Goal: Information Seeking & Learning: Learn about a topic

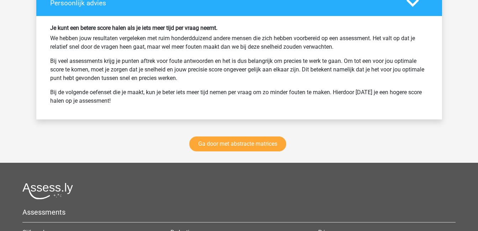
scroll to position [1058, 0]
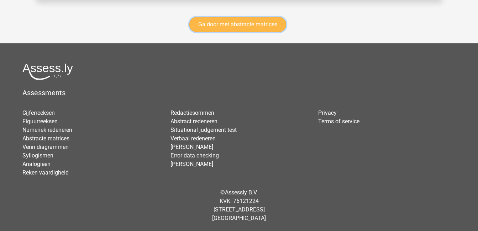
click at [241, 26] on link "Ga door met abstracte matrices" at bounding box center [237, 24] width 97 height 15
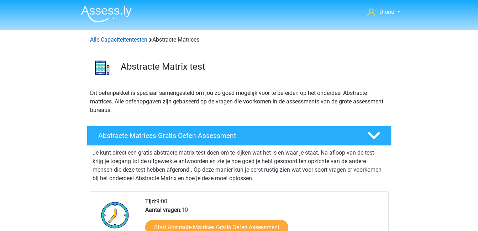
click at [134, 38] on link "Alle Capaciteitentesten" at bounding box center [118, 39] width 57 height 7
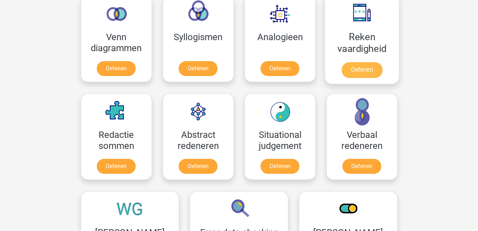
scroll to position [445, 0]
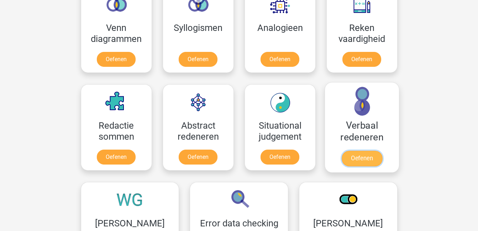
click at [366, 158] on link "Oefenen" at bounding box center [361, 159] width 41 height 16
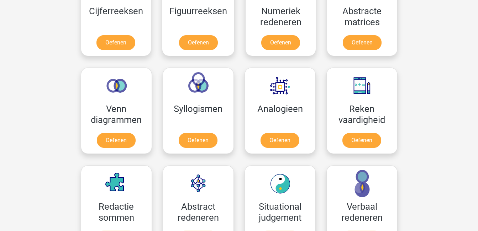
scroll to position [364, 0]
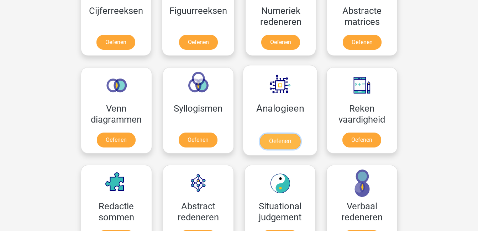
click at [284, 141] on link "Oefenen" at bounding box center [279, 142] width 41 height 16
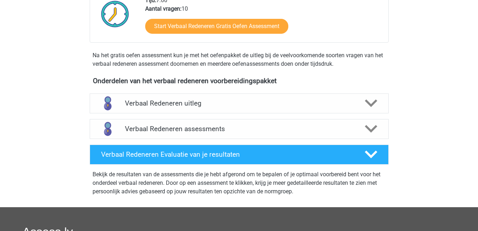
scroll to position [184, 0]
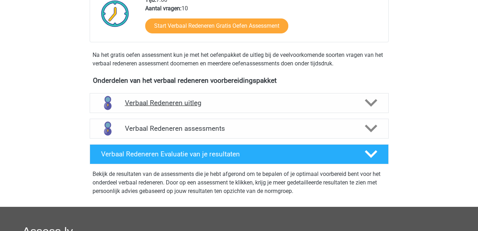
click at [342, 96] on div "Verbaal Redeneren uitleg" at bounding box center [239, 103] width 299 height 20
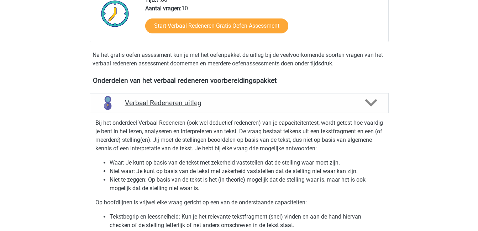
click at [342, 96] on div "Verbaal Redeneren uitleg" at bounding box center [239, 103] width 299 height 20
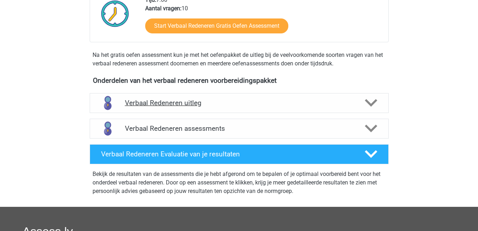
click at [342, 96] on div "Verbaal Redeneren uitleg" at bounding box center [239, 103] width 299 height 20
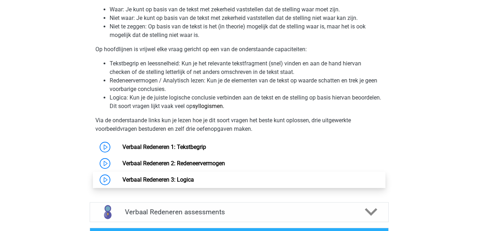
scroll to position [375, 0]
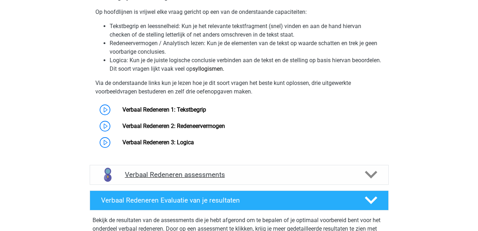
click at [317, 174] on h4 "Verbaal Redeneren assessments" at bounding box center [239, 175] width 228 height 8
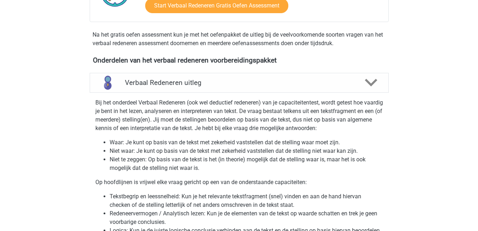
scroll to position [204, 0]
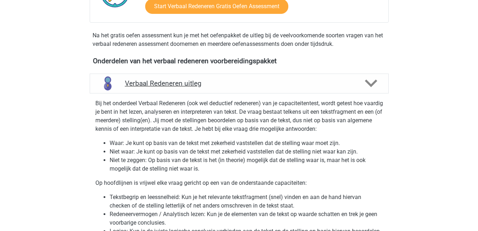
click at [372, 84] on polygon at bounding box center [371, 84] width 12 height 8
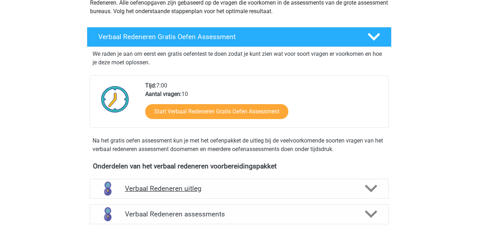
scroll to position [96, 0]
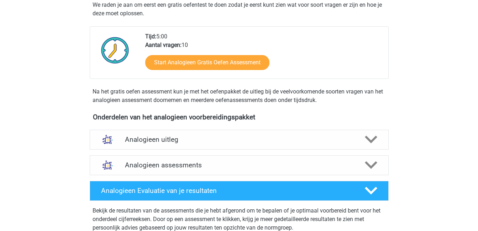
scroll to position [139, 0]
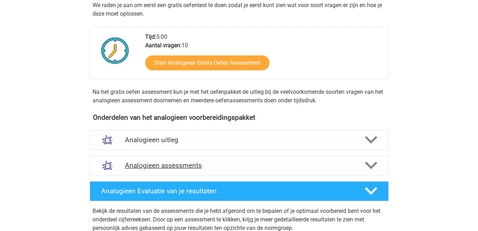
click at [301, 162] on h4 "Analogieen assessments" at bounding box center [239, 165] width 228 height 8
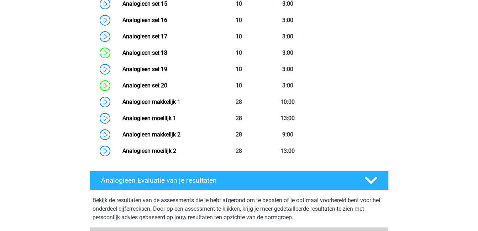
scroll to position [595, 0]
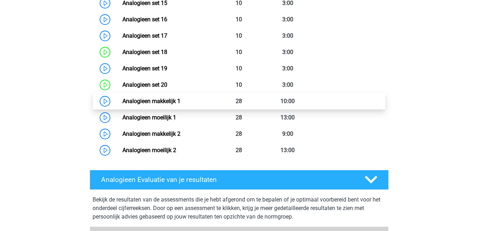
click at [180, 101] on link "Analogieen makkelijk 1" at bounding box center [151, 101] width 58 height 7
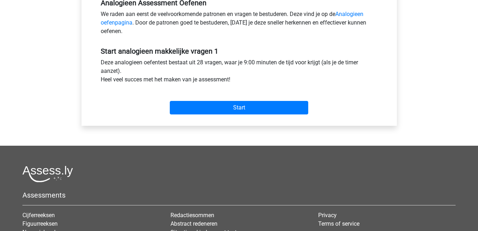
scroll to position [230, 0]
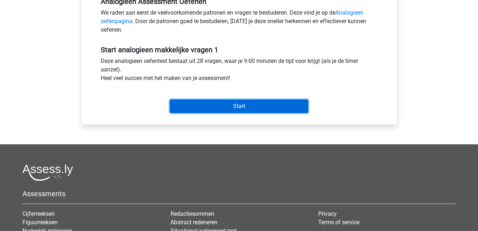
click at [260, 108] on input "Start" at bounding box center [239, 107] width 138 height 14
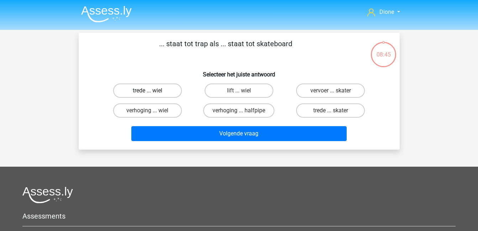
click at [168, 91] on label "trede ... wiel" at bounding box center [147, 91] width 69 height 14
click at [152, 91] on input "trede ... wiel" at bounding box center [149, 93] width 5 height 5
radio input "true"
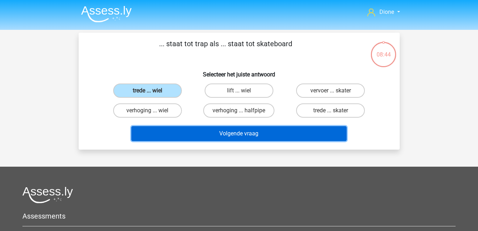
click at [238, 136] on button "Volgende vraag" at bounding box center [238, 133] width 215 height 15
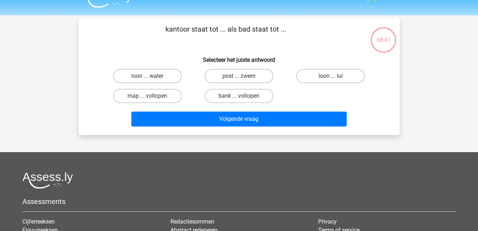
scroll to position [14, 0]
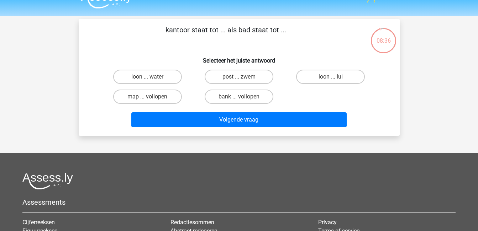
click at [239, 78] on input "post ... zwem" at bounding box center [241, 79] width 5 height 5
radio input "true"
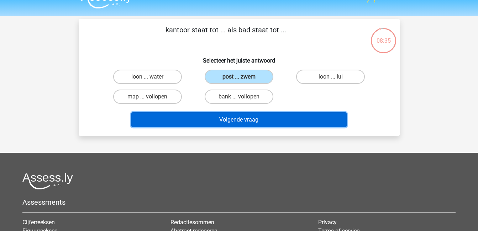
click at [265, 123] on button "Volgende vraag" at bounding box center [238, 119] width 215 height 15
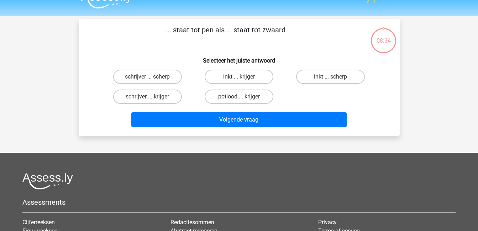
scroll to position [33, 0]
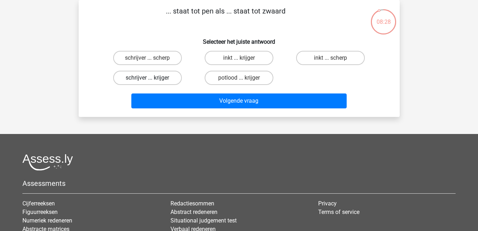
click at [138, 81] on label "schrijver ... krijger" at bounding box center [147, 78] width 69 height 14
click at [147, 81] on input "schrijver ... krijger" at bounding box center [149, 80] width 5 height 5
radio input "true"
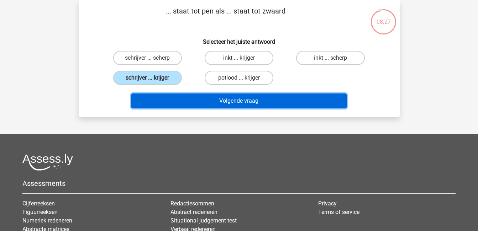
click at [224, 104] on button "Volgende vraag" at bounding box center [238, 101] width 215 height 15
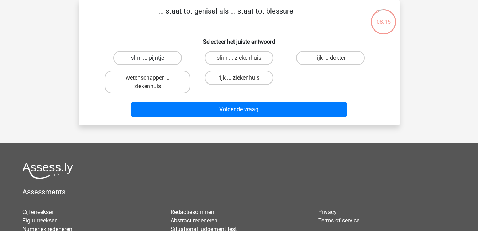
click at [168, 55] on label "slim ... pijntje" at bounding box center [147, 58] width 69 height 14
click at [152, 58] on input "slim ... pijntje" at bounding box center [149, 60] width 5 height 5
radio input "true"
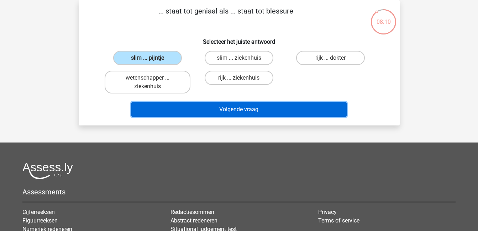
click at [195, 111] on button "Volgende vraag" at bounding box center [238, 109] width 215 height 15
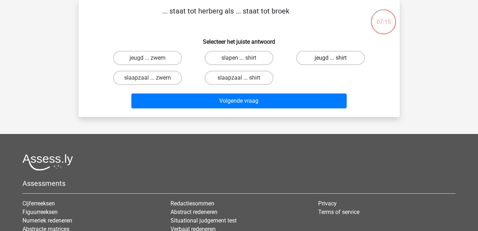
click at [322, 54] on label "jeugd ... shirt" at bounding box center [330, 58] width 69 height 14
click at [330, 58] on input "jeugd ... shirt" at bounding box center [332, 60] width 5 height 5
radio input "true"
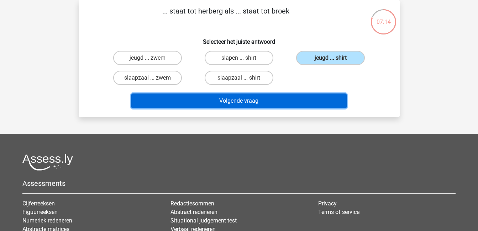
click at [310, 97] on button "Volgende vraag" at bounding box center [238, 101] width 215 height 15
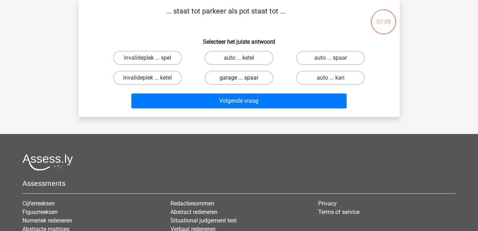
click at [263, 76] on label "garage ... spaar" at bounding box center [239, 78] width 69 height 14
click at [243, 78] on input "garage ... spaar" at bounding box center [241, 80] width 5 height 5
radio input "true"
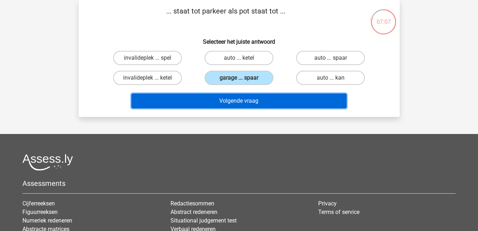
click at [285, 104] on button "Volgende vraag" at bounding box center [238, 101] width 215 height 15
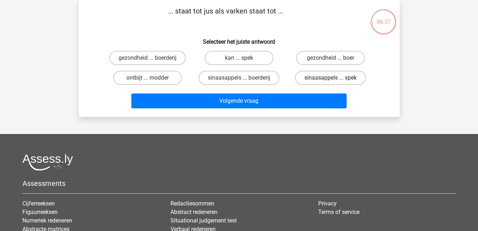
click at [325, 74] on label "sinaasappels ... spek" at bounding box center [330, 78] width 71 height 14
click at [330, 78] on input "sinaasappels ... spek" at bounding box center [332, 80] width 5 height 5
radio input "true"
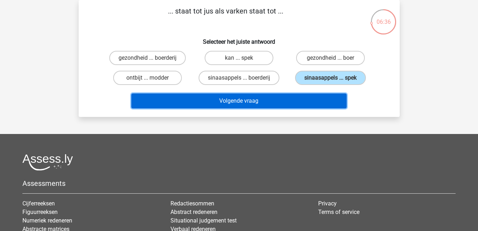
click at [312, 94] on button "Volgende vraag" at bounding box center [238, 101] width 215 height 15
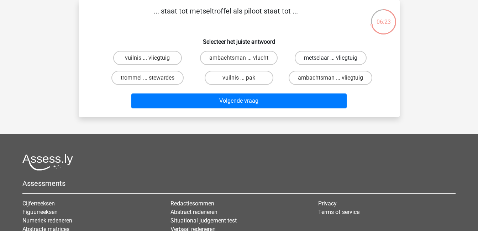
click at [311, 54] on label "metselaar ... vliegtuig" at bounding box center [331, 58] width 72 height 14
click at [330, 58] on input "metselaar ... vliegtuig" at bounding box center [332, 60] width 5 height 5
radio input "true"
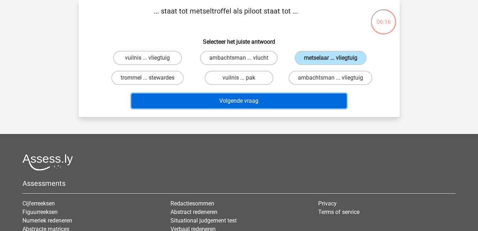
click at [321, 98] on button "Volgende vraag" at bounding box center [238, 101] width 215 height 15
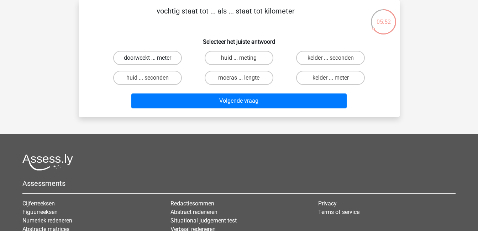
click at [139, 59] on label "doorweekt ... meter" at bounding box center [147, 58] width 69 height 14
click at [147, 59] on input "doorweekt ... meter" at bounding box center [149, 60] width 5 height 5
radio input "true"
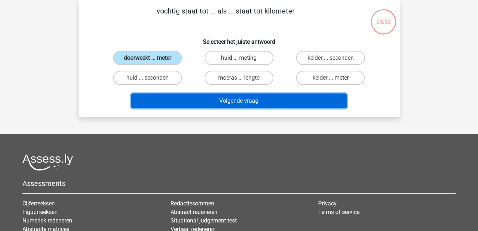
click at [226, 98] on button "Volgende vraag" at bounding box center [238, 101] width 215 height 15
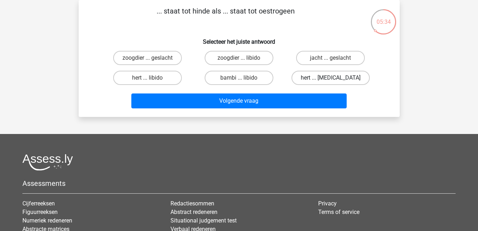
click at [324, 82] on label "hert ... testosteron" at bounding box center [330, 78] width 78 height 14
click at [330, 82] on input "hert ... testosteron" at bounding box center [332, 80] width 5 height 5
radio input "true"
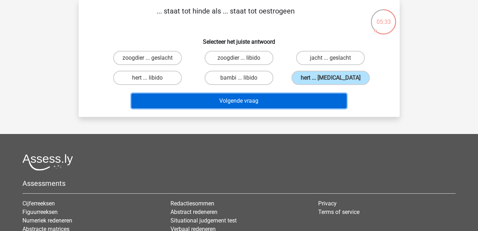
click at [303, 100] on button "Volgende vraag" at bounding box center [238, 101] width 215 height 15
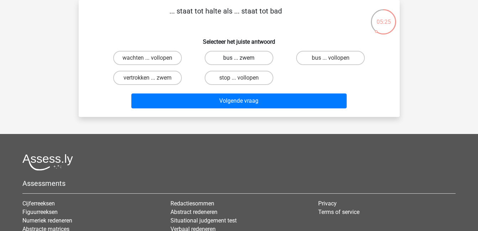
click at [230, 55] on label "bus ... zwem" at bounding box center [239, 58] width 69 height 14
click at [239, 58] on input "bus ... zwem" at bounding box center [241, 60] width 5 height 5
radio input "true"
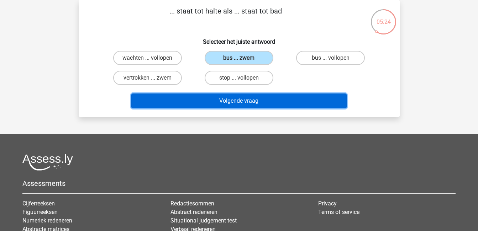
click at [268, 99] on button "Volgende vraag" at bounding box center [238, 101] width 215 height 15
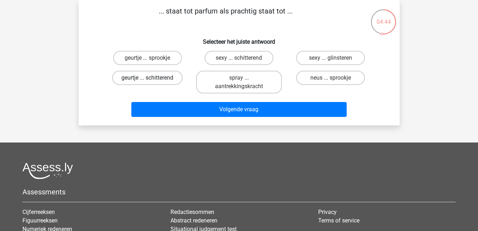
click at [172, 81] on label "geurtje ... schitterend" at bounding box center [147, 78] width 70 height 14
click at [152, 81] on input "geurtje ... schitterend" at bounding box center [149, 80] width 5 height 5
radio input "true"
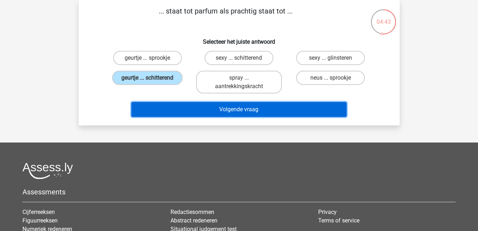
click at [238, 108] on button "Volgende vraag" at bounding box center [238, 109] width 215 height 15
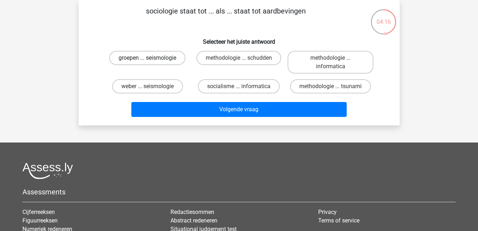
click at [144, 56] on label "groepen ... seismologie" at bounding box center [147, 58] width 76 height 14
click at [147, 58] on input "groepen ... seismologie" at bounding box center [149, 60] width 5 height 5
radio input "true"
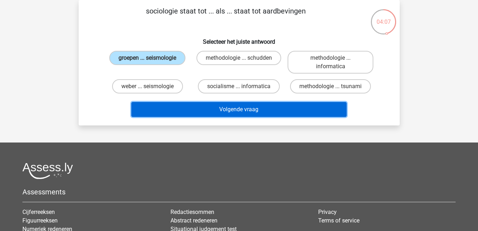
click at [246, 112] on button "Volgende vraag" at bounding box center [238, 109] width 215 height 15
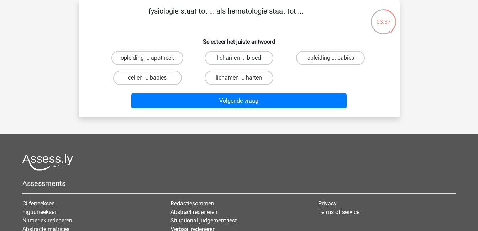
click at [247, 54] on label "lichamen ... bloed" at bounding box center [239, 58] width 69 height 14
click at [243, 58] on input "lichamen ... bloed" at bounding box center [241, 60] width 5 height 5
radio input "true"
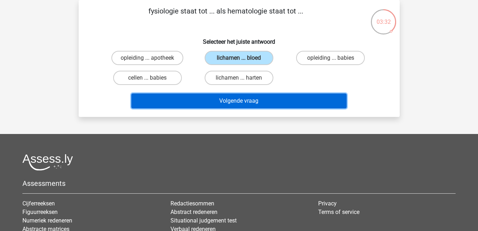
click at [262, 98] on button "Volgende vraag" at bounding box center [238, 101] width 215 height 15
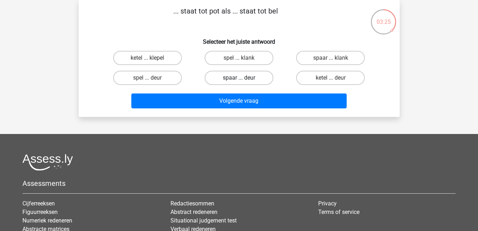
click at [235, 78] on label "spaar ... deur" at bounding box center [239, 78] width 69 height 14
click at [239, 78] on input "spaar ... deur" at bounding box center [241, 80] width 5 height 5
radio input "true"
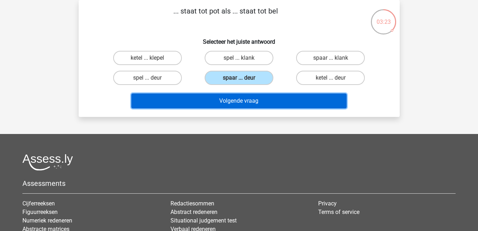
click at [272, 104] on button "Volgende vraag" at bounding box center [238, 101] width 215 height 15
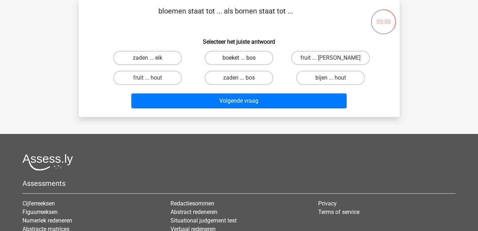
click at [244, 55] on label "boeket ... bos" at bounding box center [239, 58] width 69 height 14
click at [243, 58] on input "boeket ... bos" at bounding box center [241, 60] width 5 height 5
radio input "true"
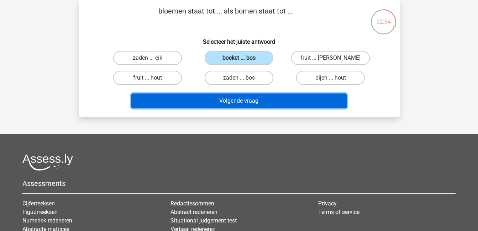
click at [270, 100] on button "Volgende vraag" at bounding box center [238, 101] width 215 height 15
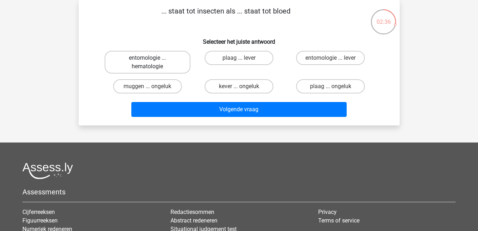
click at [165, 63] on label "entomologie ... hematologie" at bounding box center [148, 62] width 86 height 23
click at [152, 63] on input "entomologie ... hematologie" at bounding box center [149, 60] width 5 height 5
radio input "true"
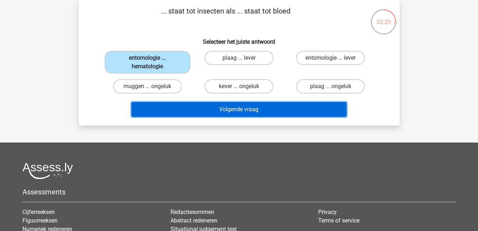
click at [221, 107] on button "Volgende vraag" at bounding box center [238, 109] width 215 height 15
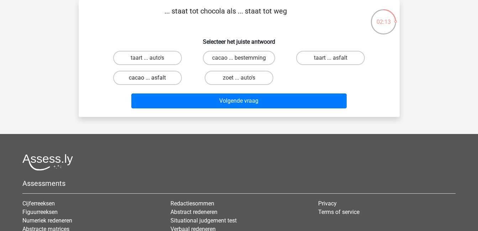
click at [157, 78] on label "cacao ... asfalt" at bounding box center [147, 78] width 69 height 14
click at [152, 78] on input "cacao ... asfalt" at bounding box center [149, 80] width 5 height 5
radio input "true"
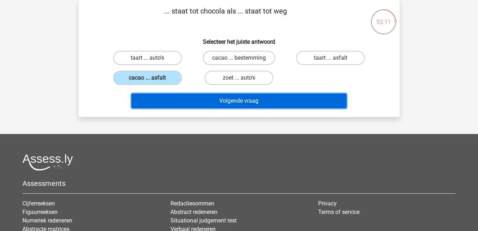
click at [219, 98] on button "Volgende vraag" at bounding box center [238, 101] width 215 height 15
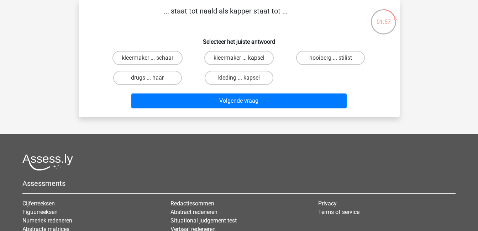
click at [249, 55] on label "kleermaker ... kapsel" at bounding box center [238, 58] width 69 height 14
click at [243, 58] on input "kleermaker ... kapsel" at bounding box center [241, 60] width 5 height 5
radio input "true"
click at [170, 60] on label "kleermaker ... schaar" at bounding box center [147, 58] width 70 height 14
click at [152, 60] on input "kleermaker ... schaar" at bounding box center [149, 60] width 5 height 5
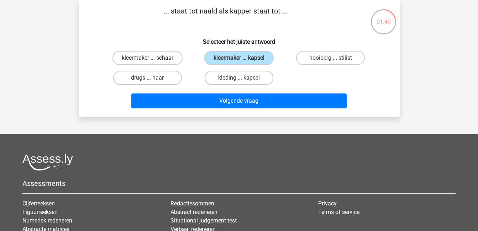
radio input "true"
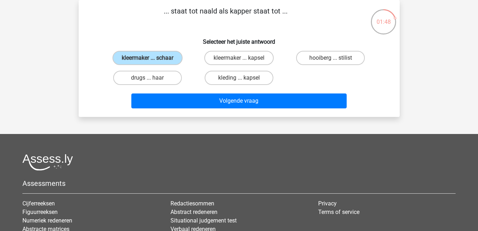
click at [254, 93] on div "Volgende vraag" at bounding box center [239, 99] width 298 height 23
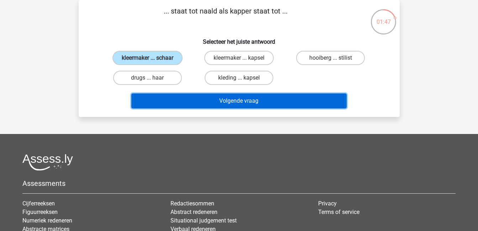
click at [259, 106] on button "Volgende vraag" at bounding box center [238, 101] width 215 height 15
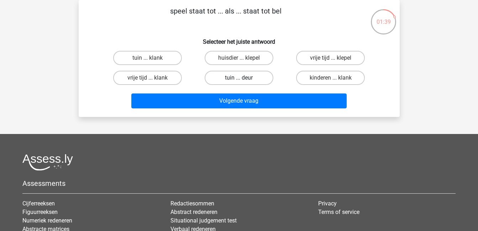
click at [248, 79] on label "tuin ... deur" at bounding box center [239, 78] width 69 height 14
click at [243, 79] on input "tuin ... deur" at bounding box center [241, 80] width 5 height 5
radio input "true"
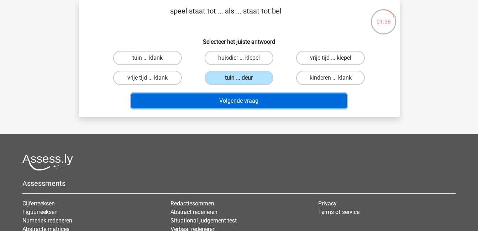
click at [260, 100] on button "Volgende vraag" at bounding box center [238, 101] width 215 height 15
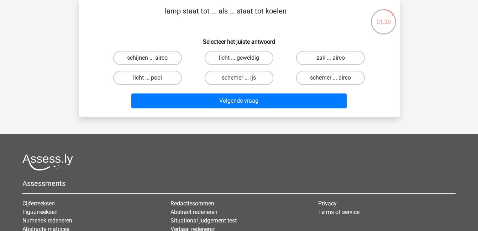
click at [167, 59] on label "schijnen ... airco" at bounding box center [147, 58] width 69 height 14
click at [152, 59] on input "schijnen ... airco" at bounding box center [149, 60] width 5 height 5
radio input "true"
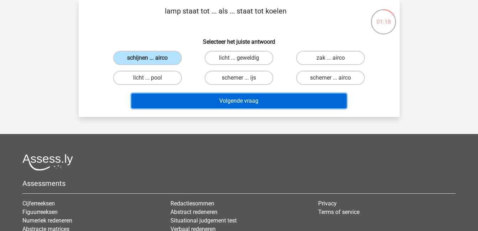
click at [240, 96] on button "Volgende vraag" at bounding box center [238, 101] width 215 height 15
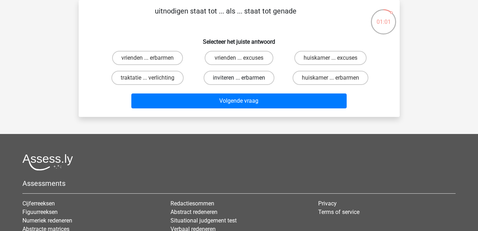
click at [248, 72] on label "inviteren ... erbarmen" at bounding box center [238, 78] width 71 height 14
click at [243, 78] on input "inviteren ... erbarmen" at bounding box center [241, 80] width 5 height 5
radio input "true"
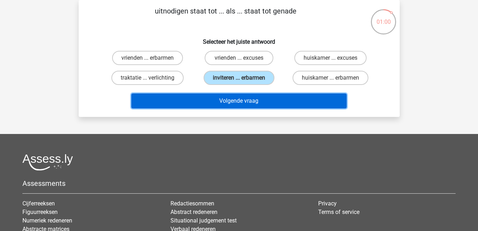
click at [260, 99] on button "Volgende vraag" at bounding box center [238, 101] width 215 height 15
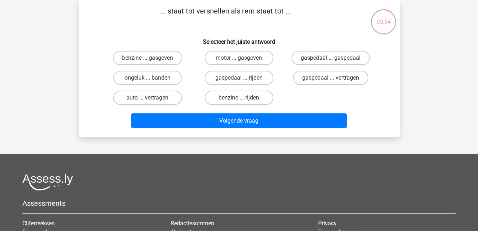
scroll to position [0, 0]
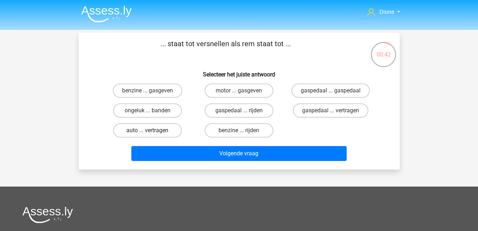
click at [167, 129] on label "auto ... vertragen" at bounding box center [147, 130] width 69 height 14
click at [152, 131] on input "auto ... vertragen" at bounding box center [149, 133] width 5 height 5
radio input "true"
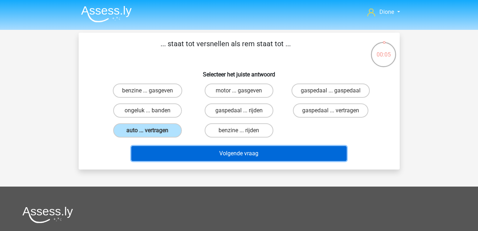
click at [244, 156] on button "Volgende vraag" at bounding box center [238, 153] width 215 height 15
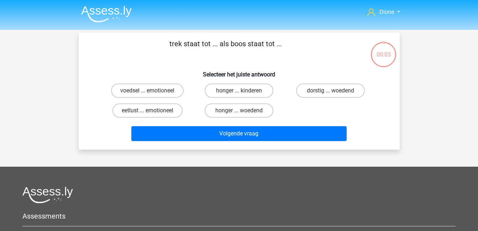
scroll to position [33, 0]
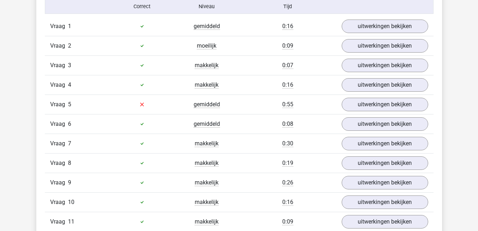
scroll to position [472, 0]
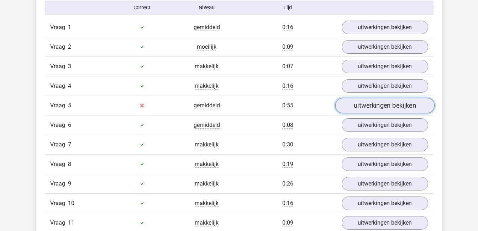
click at [376, 102] on link "uitwerkingen bekijken" at bounding box center [384, 106] width 99 height 16
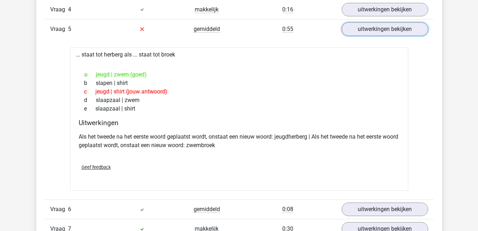
scroll to position [549, 0]
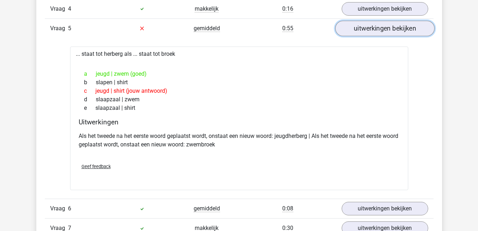
click at [379, 25] on link "uitwerkingen bekijken" at bounding box center [384, 29] width 99 height 16
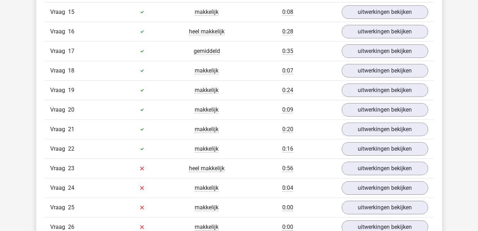
scroll to position [775, 0]
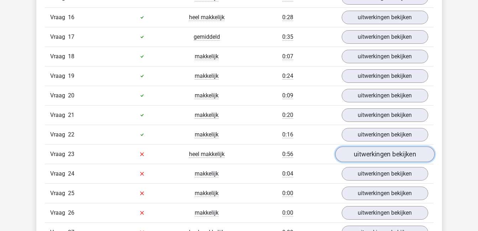
click at [378, 152] on link "uitwerkingen bekijken" at bounding box center [384, 155] width 99 height 16
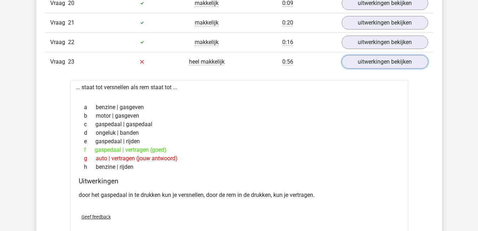
scroll to position [868, 0]
click at [375, 66] on link "uitwerkingen bekijken" at bounding box center [384, 62] width 99 height 16
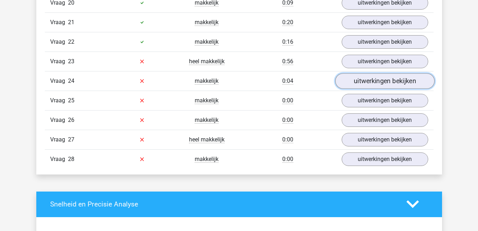
click at [378, 82] on link "uitwerkingen bekijken" at bounding box center [384, 81] width 99 height 16
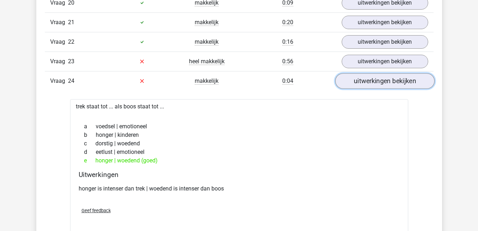
click at [379, 80] on link "uitwerkingen bekijken" at bounding box center [384, 81] width 99 height 16
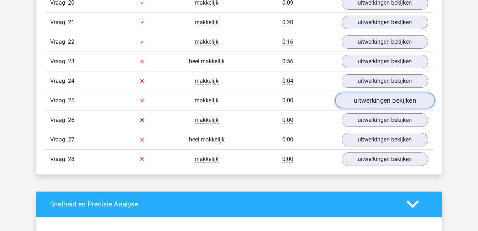
click at [384, 105] on link "uitwerkingen bekijken" at bounding box center [384, 101] width 99 height 16
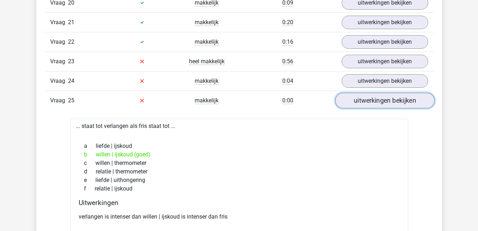
click at [371, 100] on link "uitwerkingen bekijken" at bounding box center [384, 101] width 99 height 16
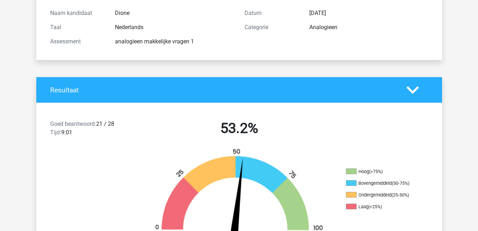
scroll to position [0, 0]
